Goal: Transaction & Acquisition: Purchase product/service

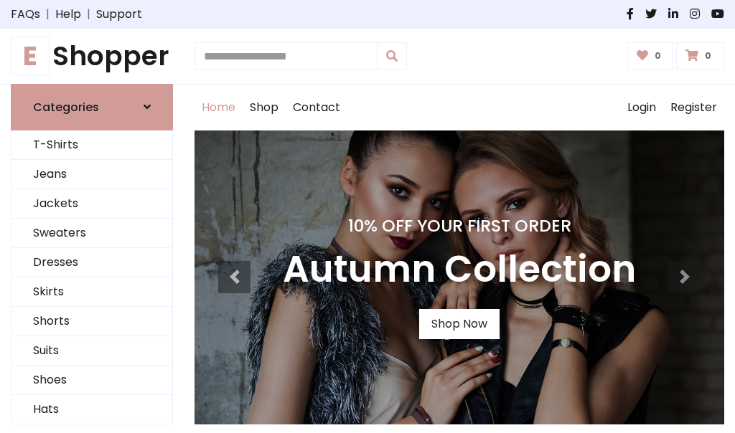
click at [367, 217] on h4 "10% Off Your First Order" at bounding box center [459, 226] width 353 height 20
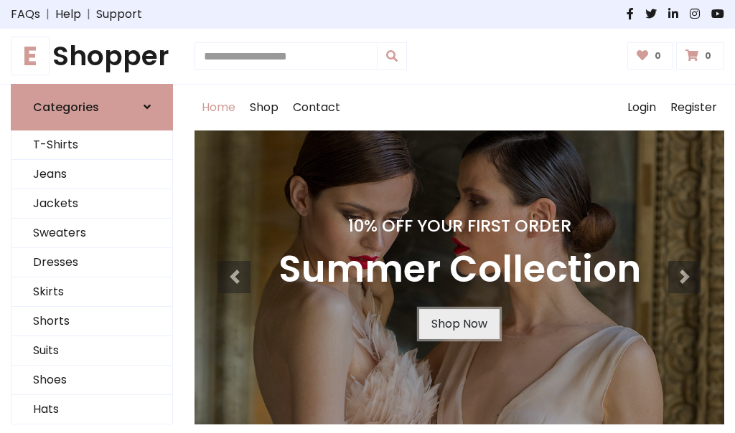
click at [458, 324] on link "Shop Now" at bounding box center [459, 324] width 80 height 30
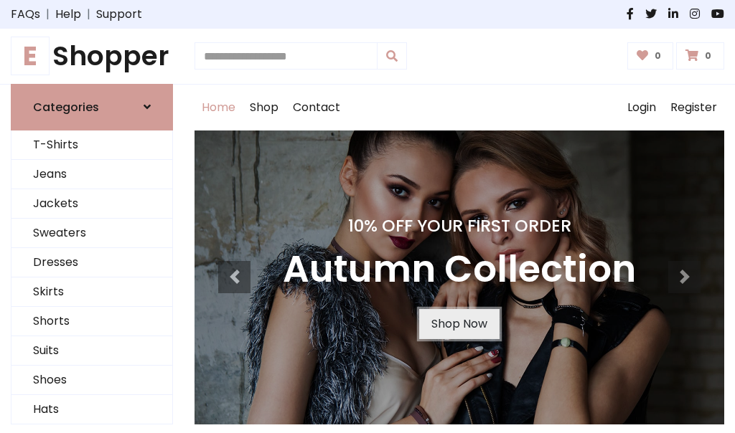
click at [458, 324] on link "Shop Now" at bounding box center [459, 324] width 80 height 30
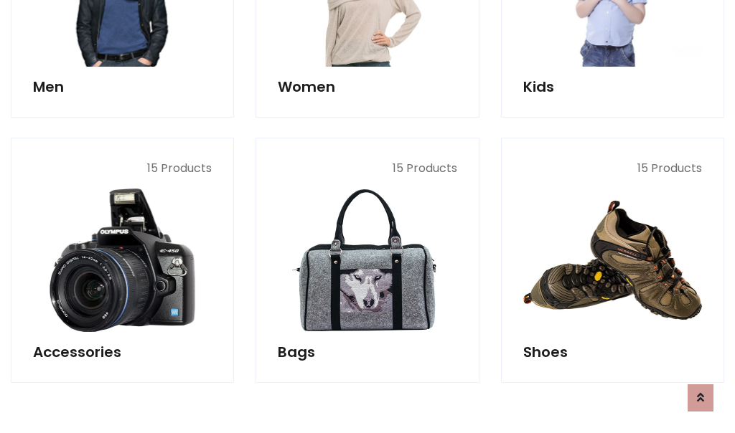
scroll to position [1430, 0]
